Goal: Navigation & Orientation: Find specific page/section

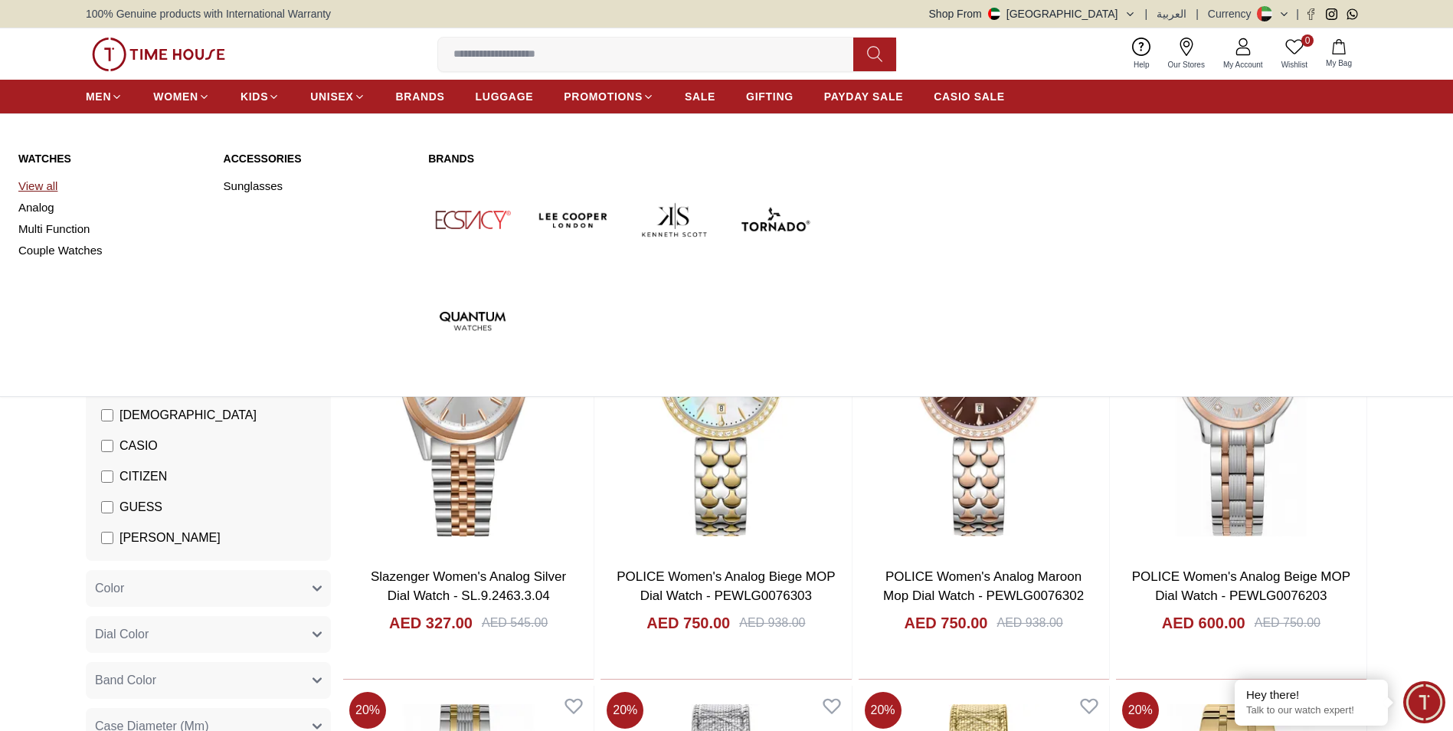
click at [60, 185] on link "View all" at bounding box center [111, 185] width 187 height 21
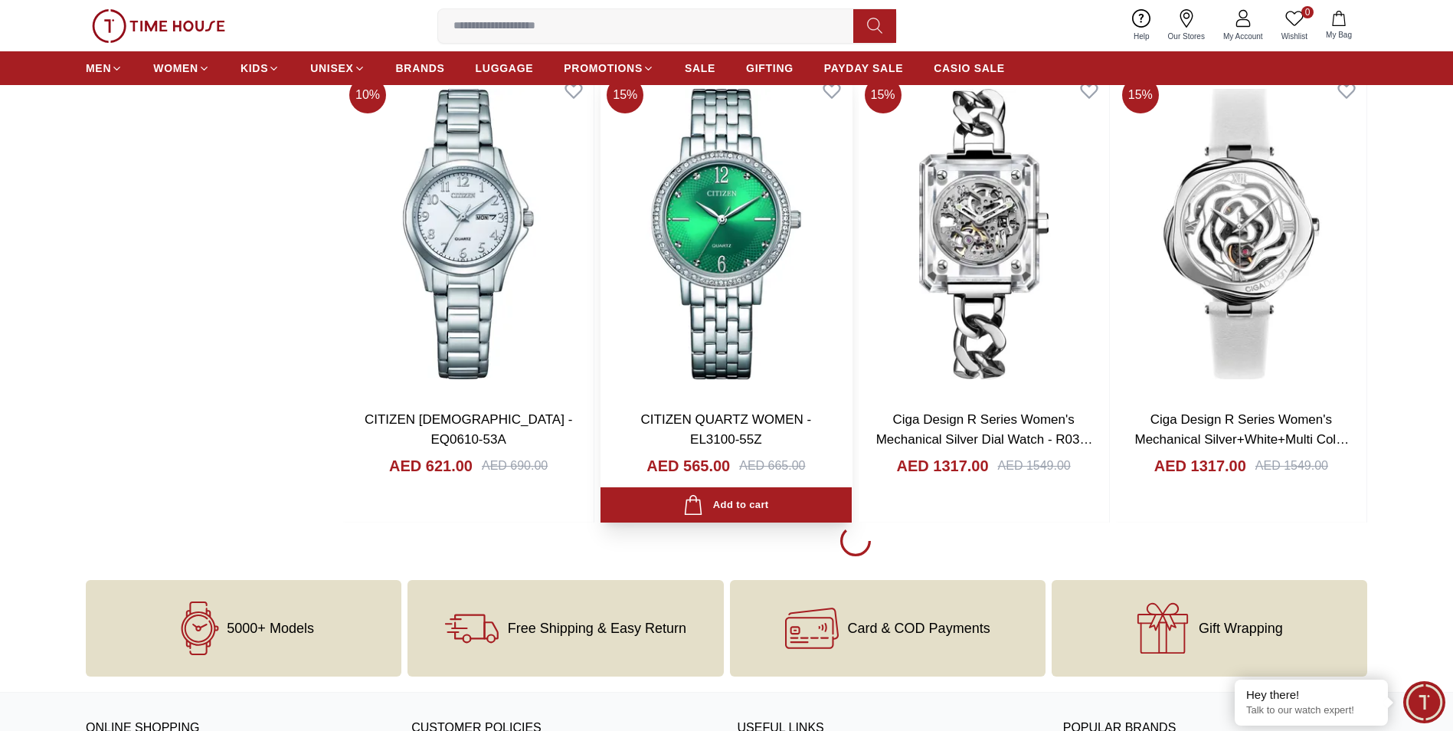
scroll to position [1992, 0]
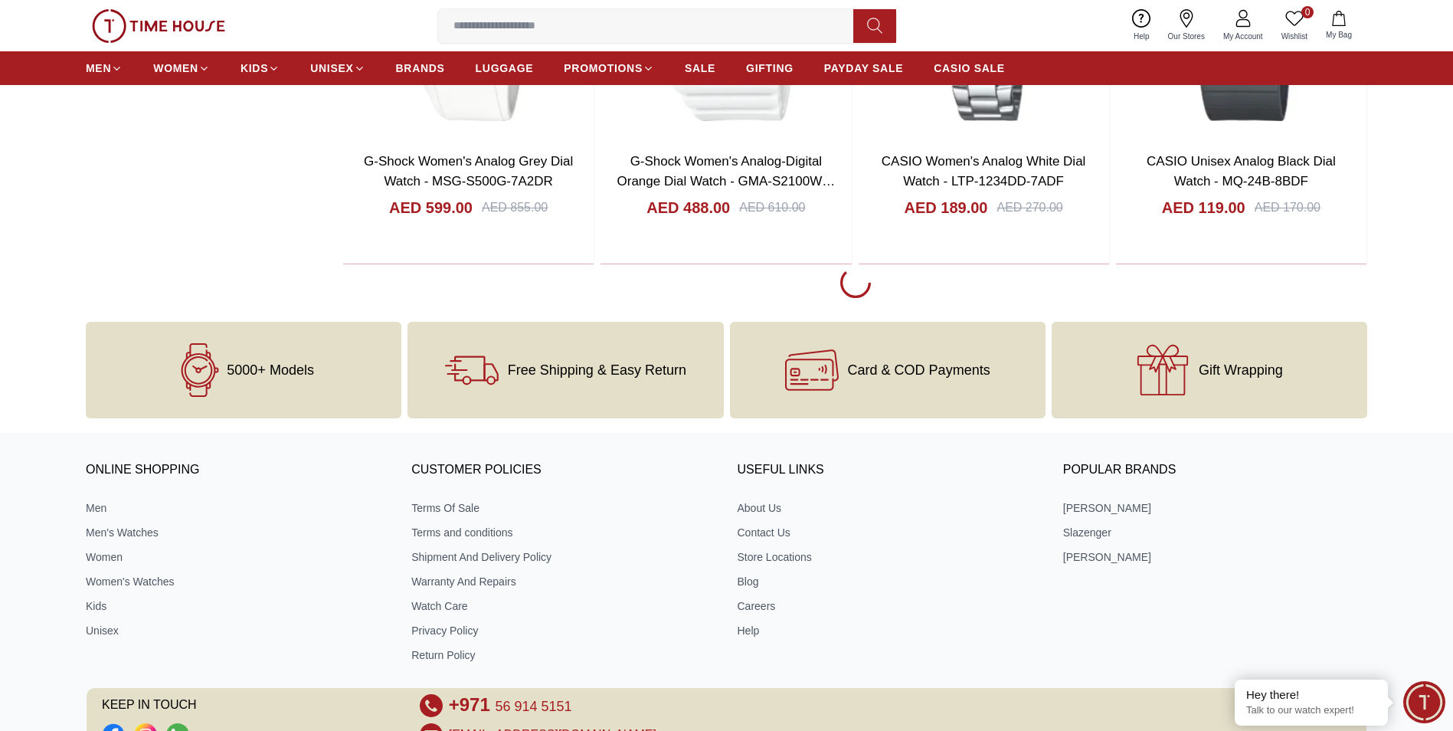
scroll to position [6895, 0]
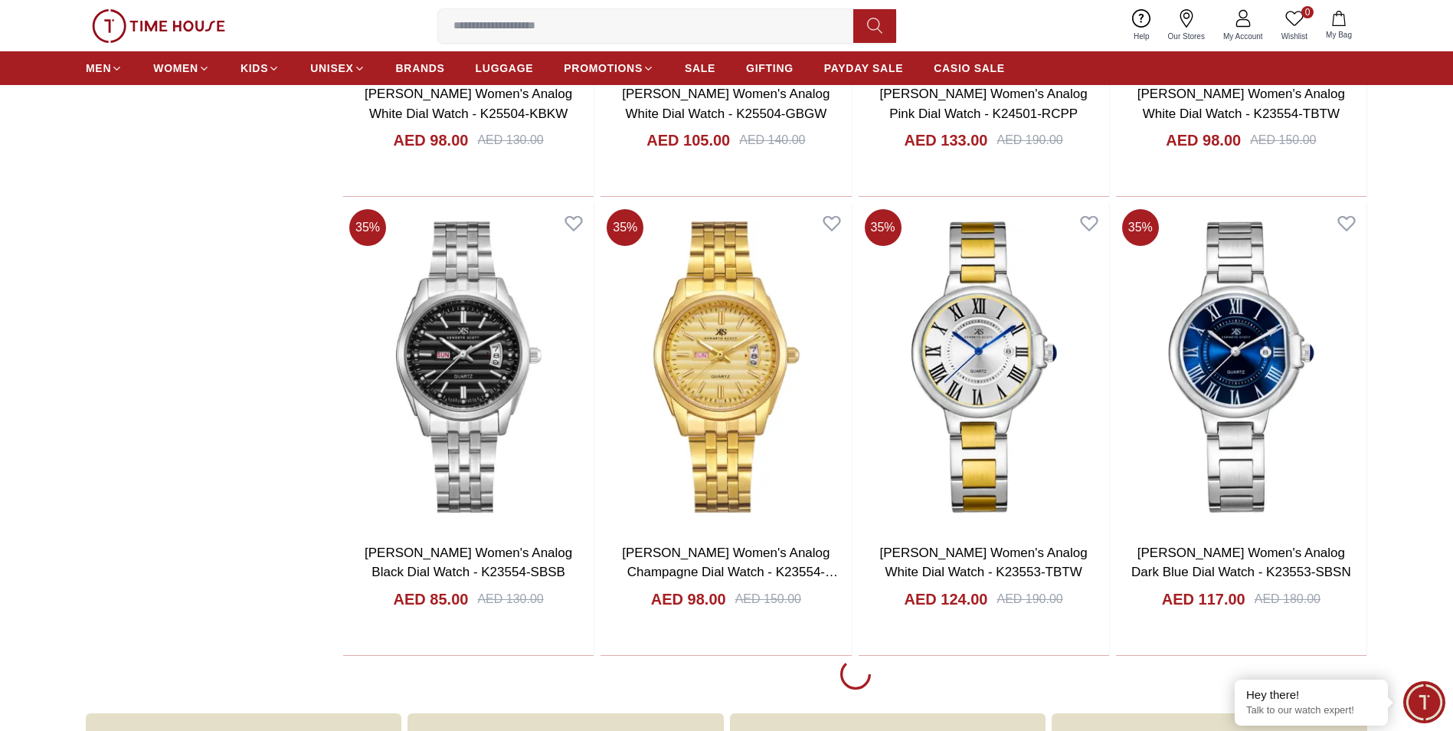
scroll to position [11491, 0]
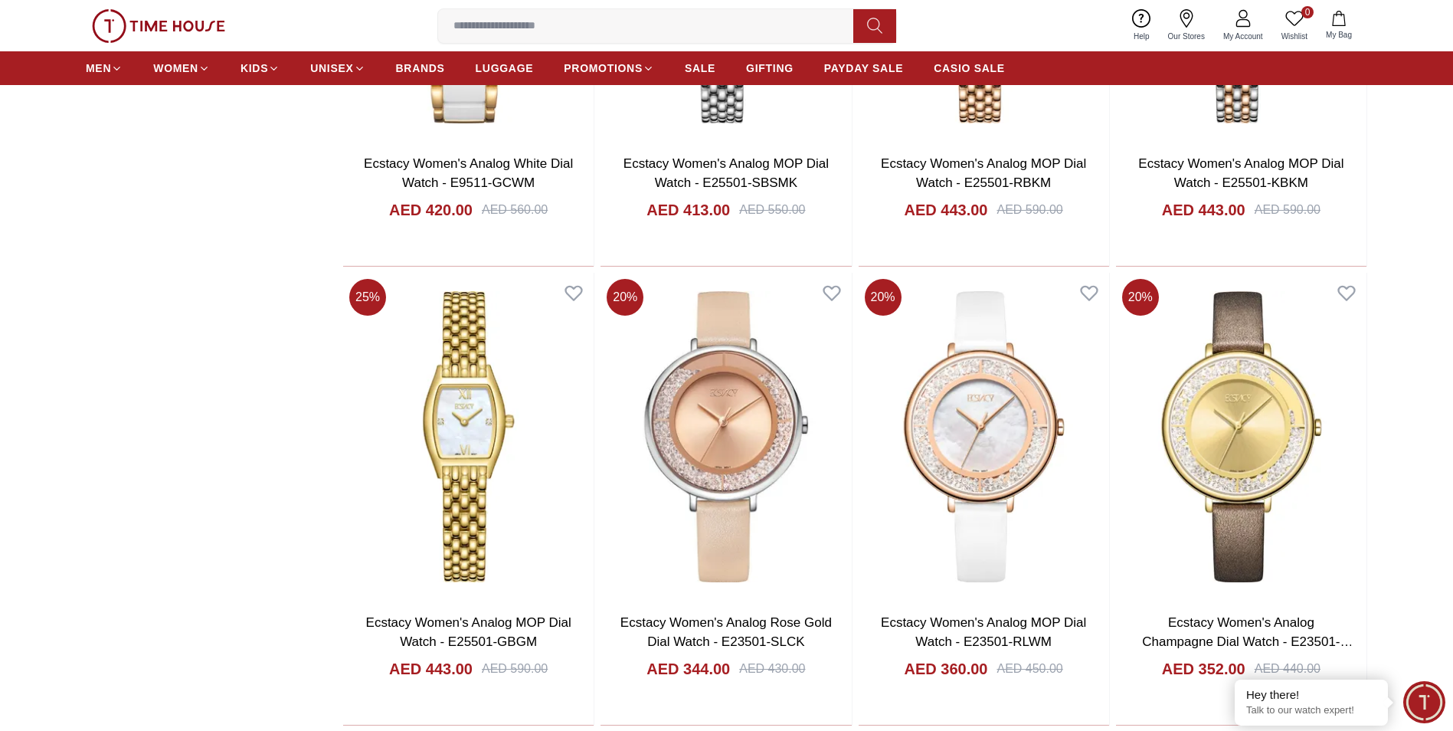
scroll to position [12564, 0]
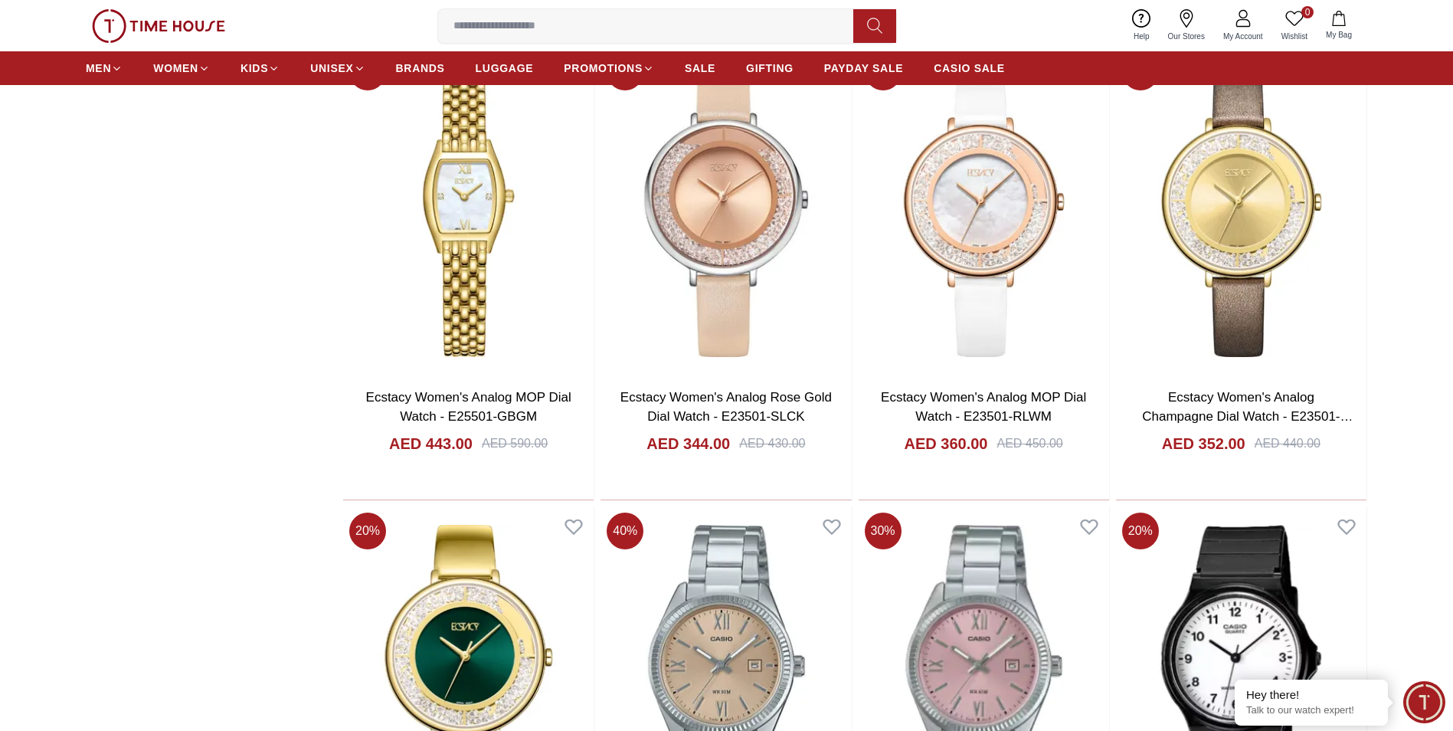
scroll to position [11630, 0]
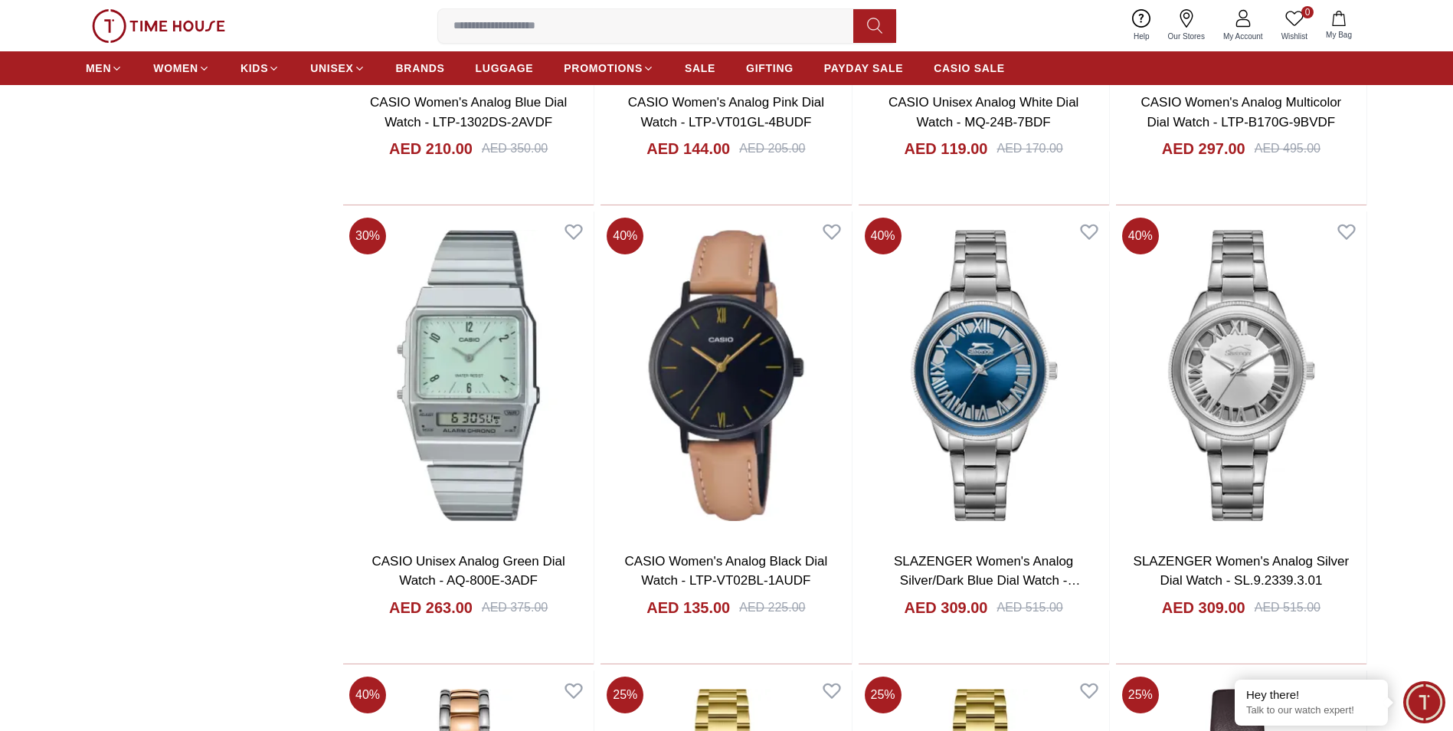
scroll to position [6895, 0]
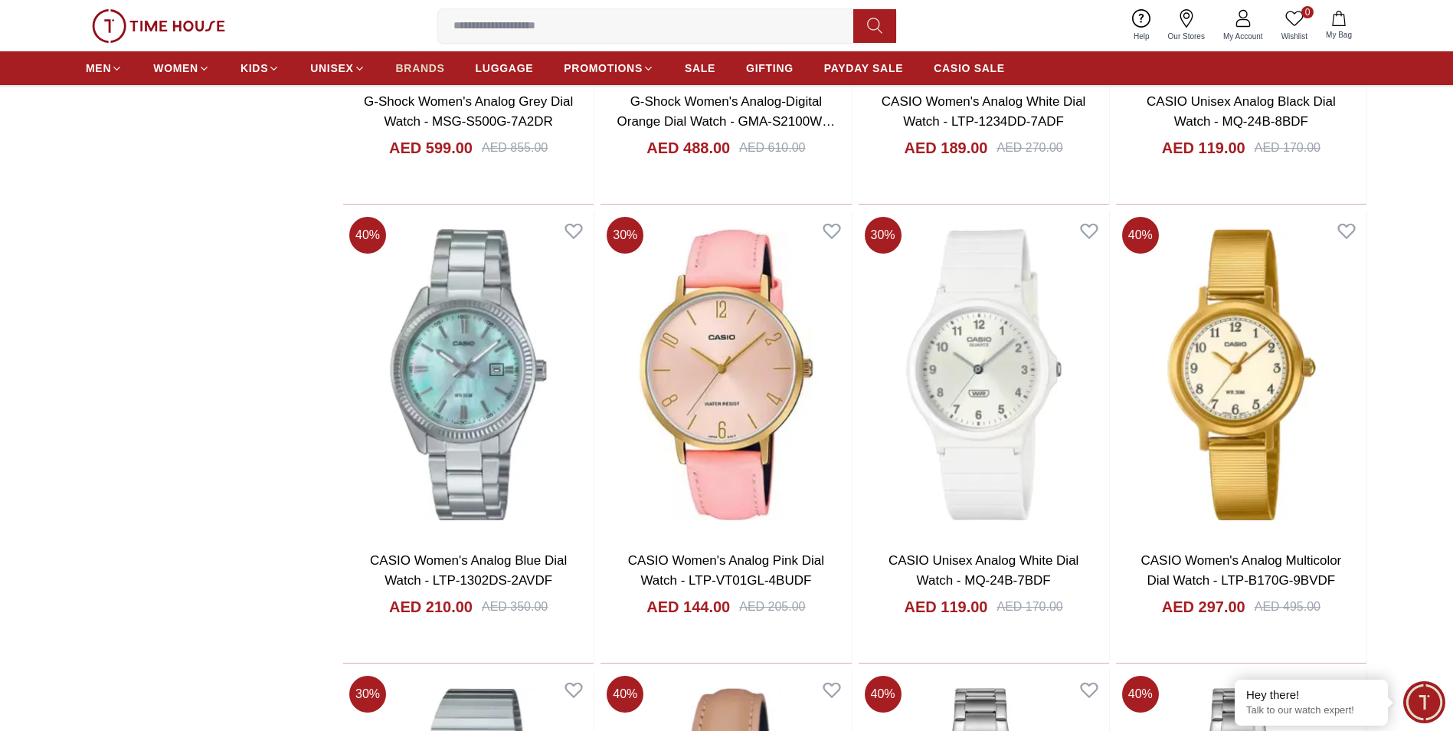
click at [434, 68] on span "BRANDS" at bounding box center [420, 68] width 49 height 15
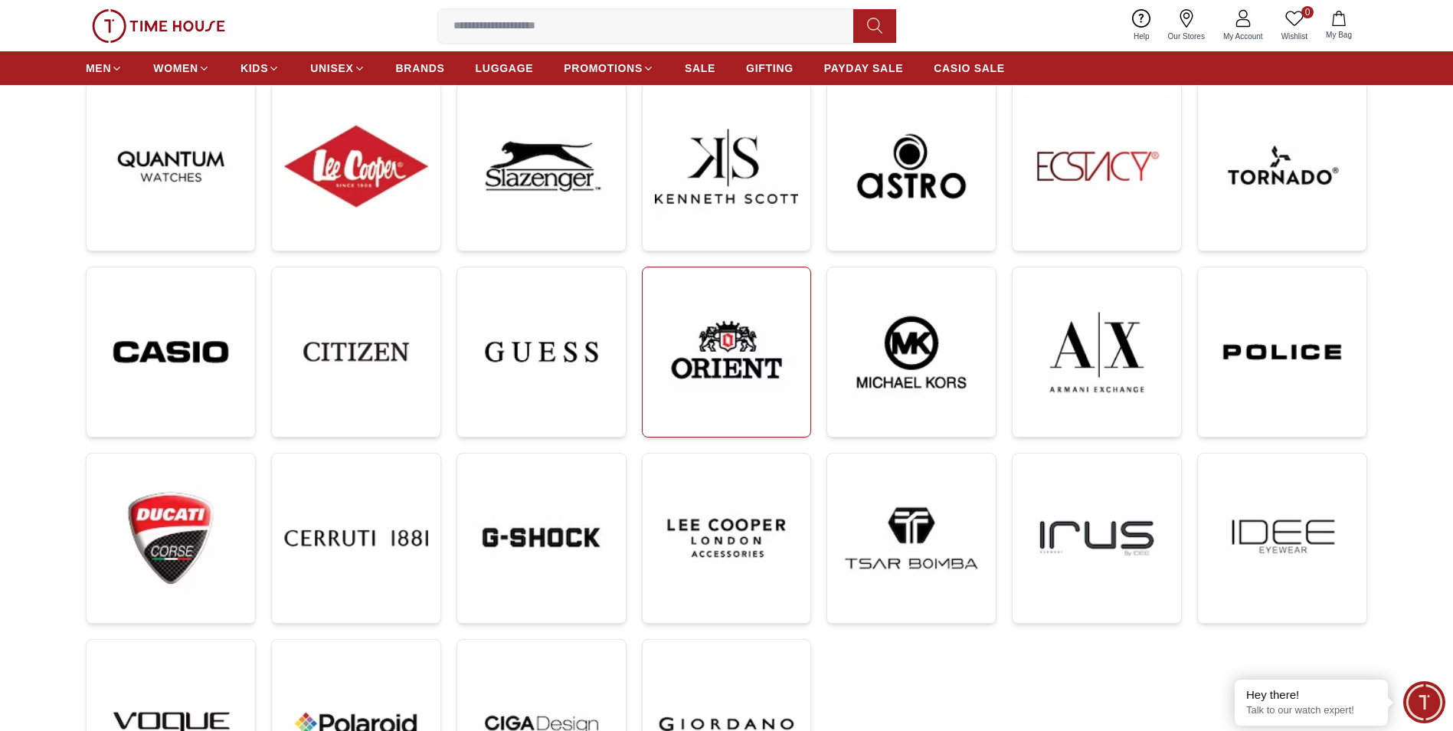
scroll to position [77, 0]
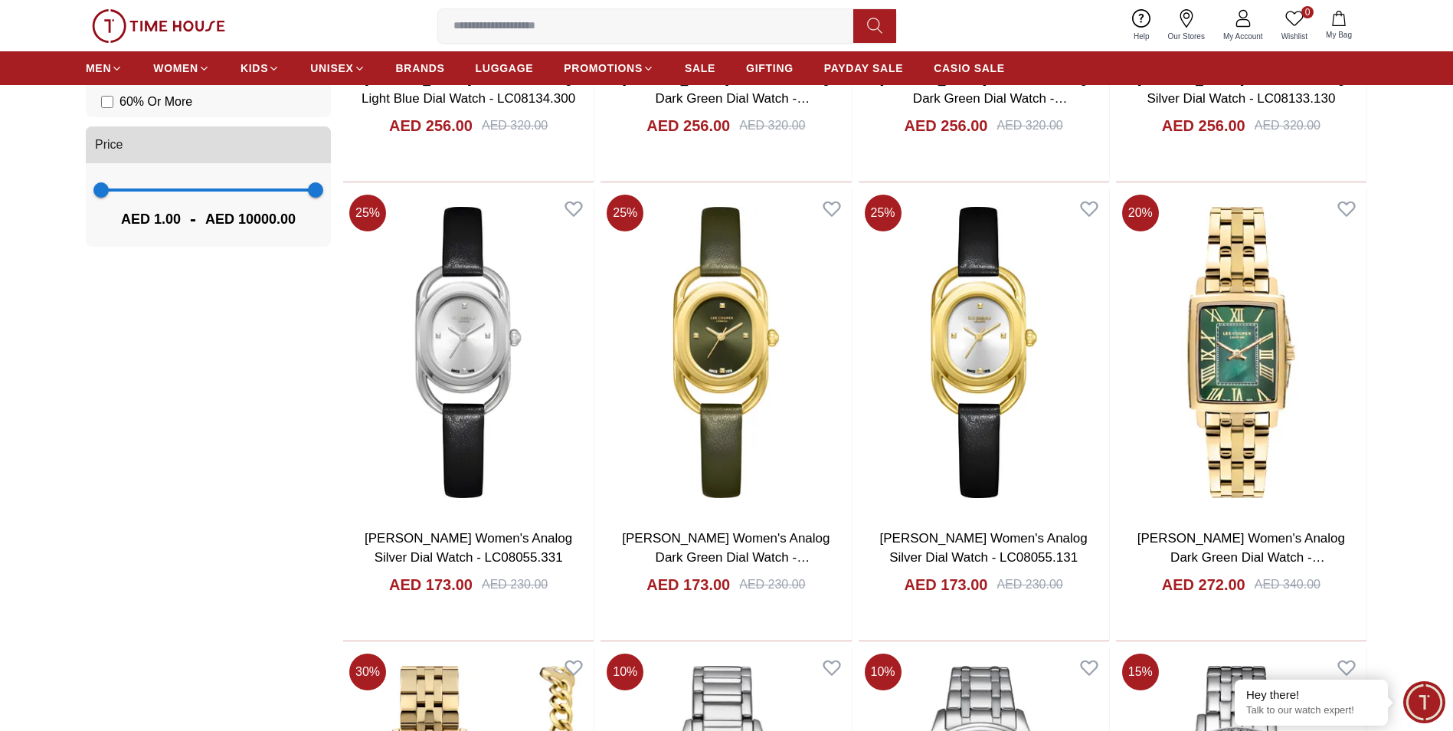
scroll to position [1992, 0]
